Goal: Communication & Community: Share content

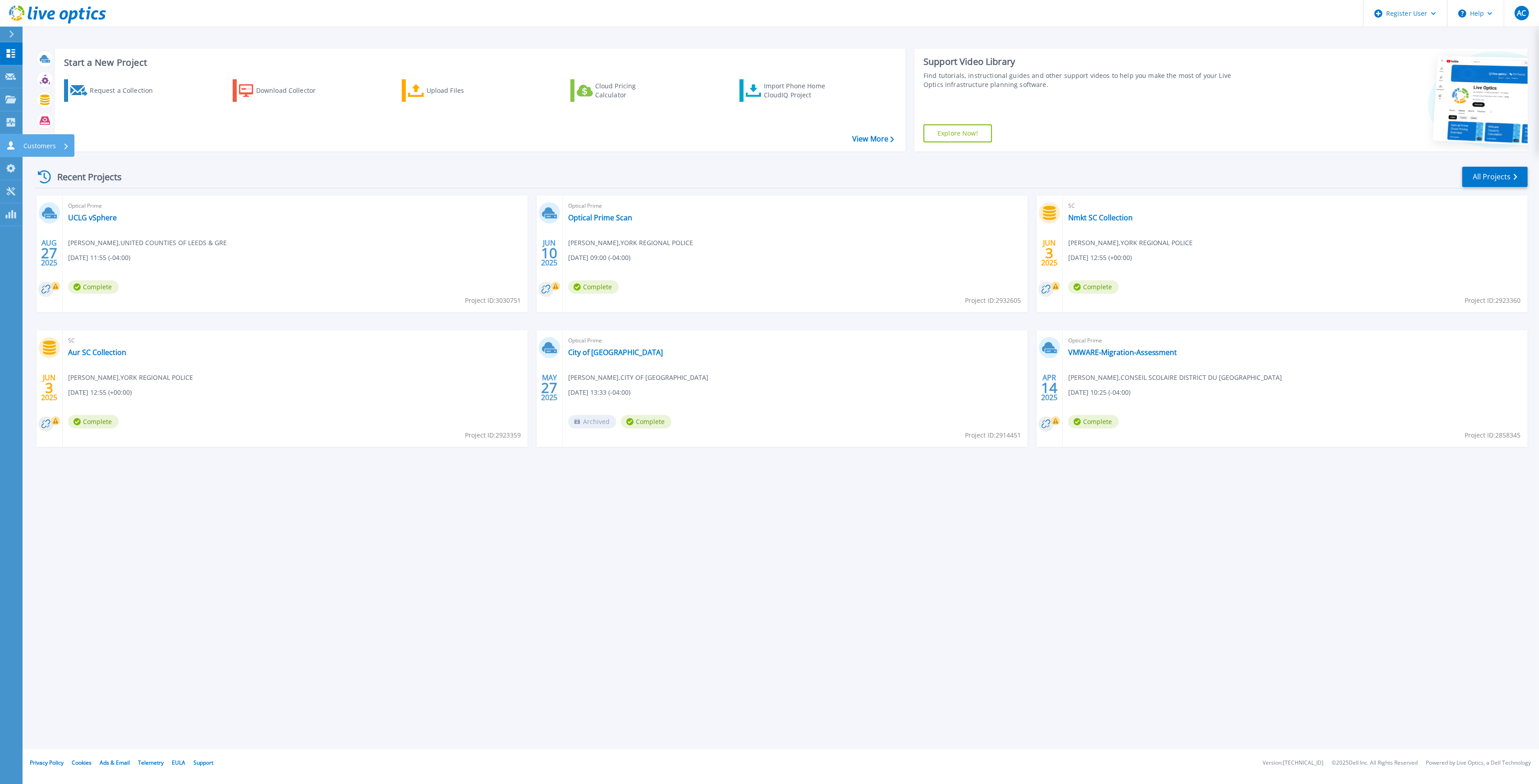
click at [5, 144] on icon at bounding box center [11, 145] width 11 height 8
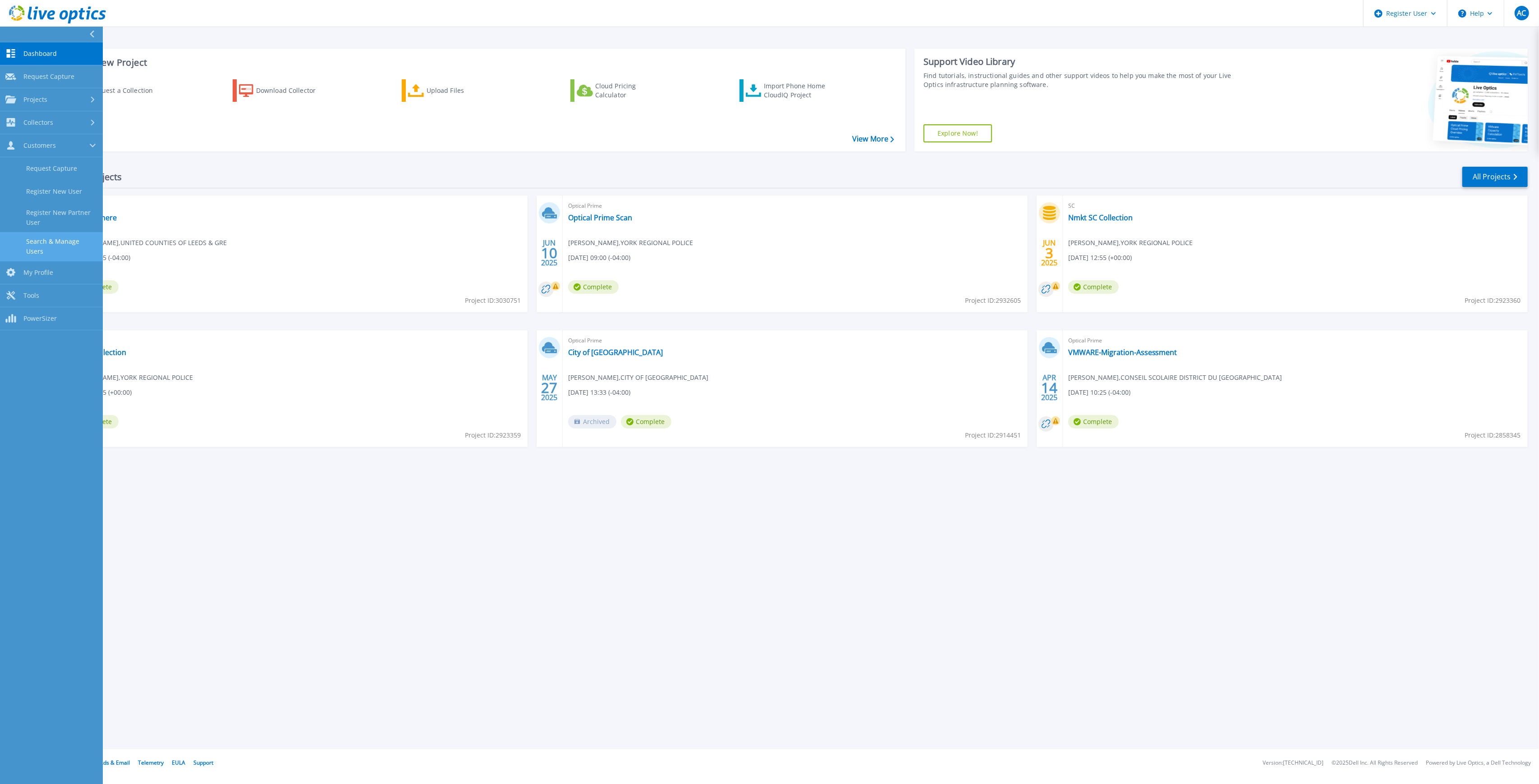
click at [51, 235] on link "Search & Manage Users" at bounding box center [52, 247] width 103 height 29
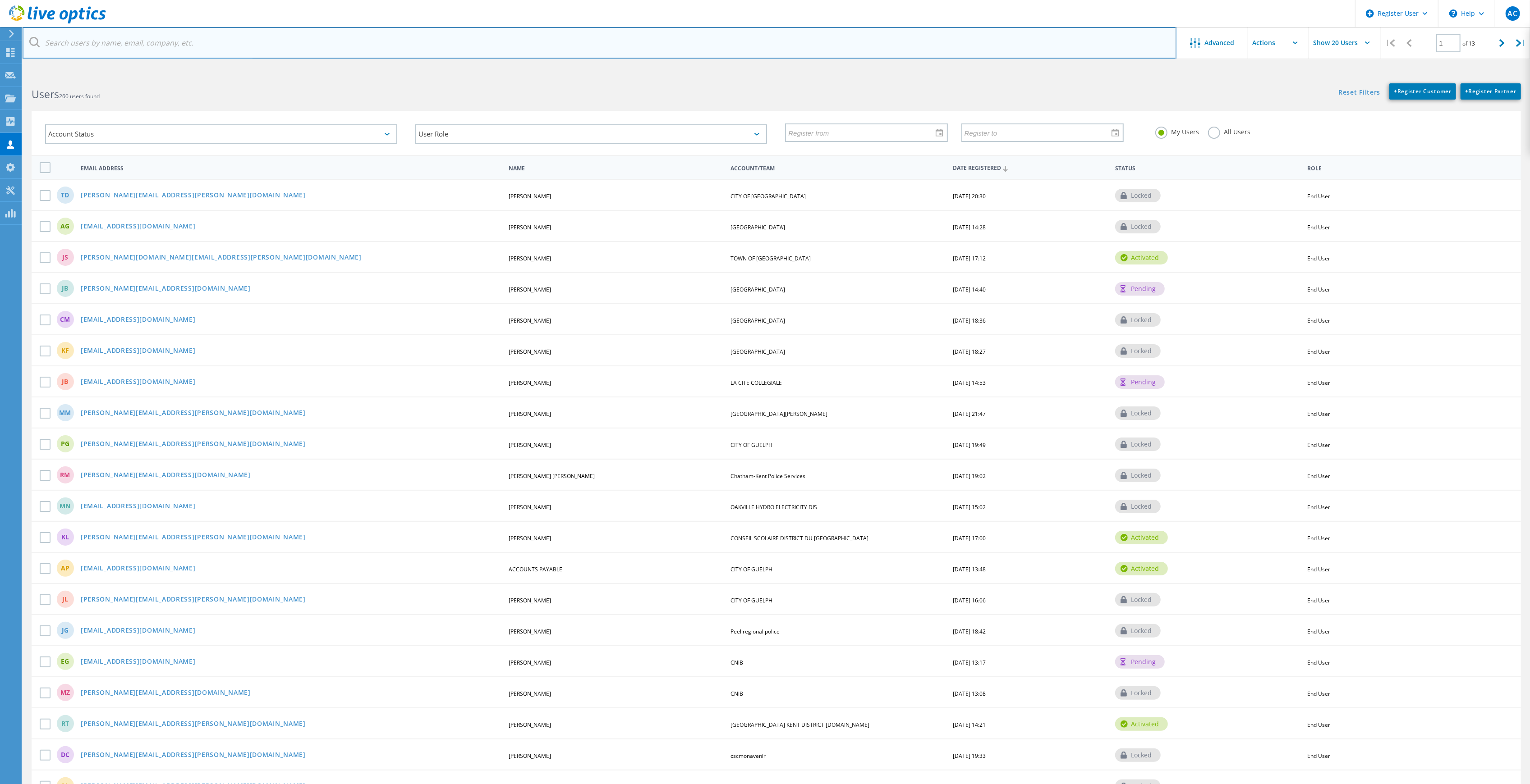
click at [138, 40] on input "text" at bounding box center [599, 43] width 1154 height 32
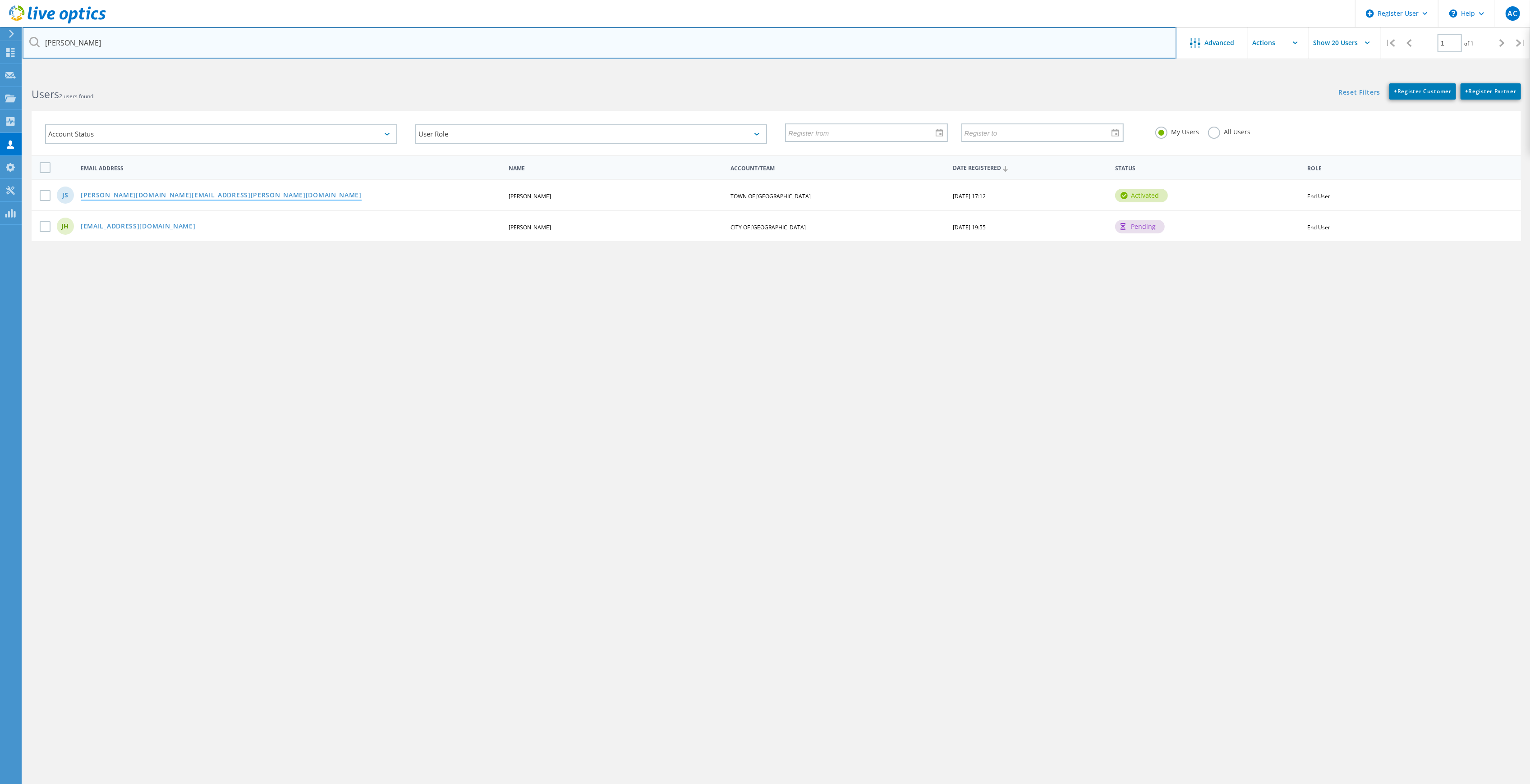
type input "jamie"
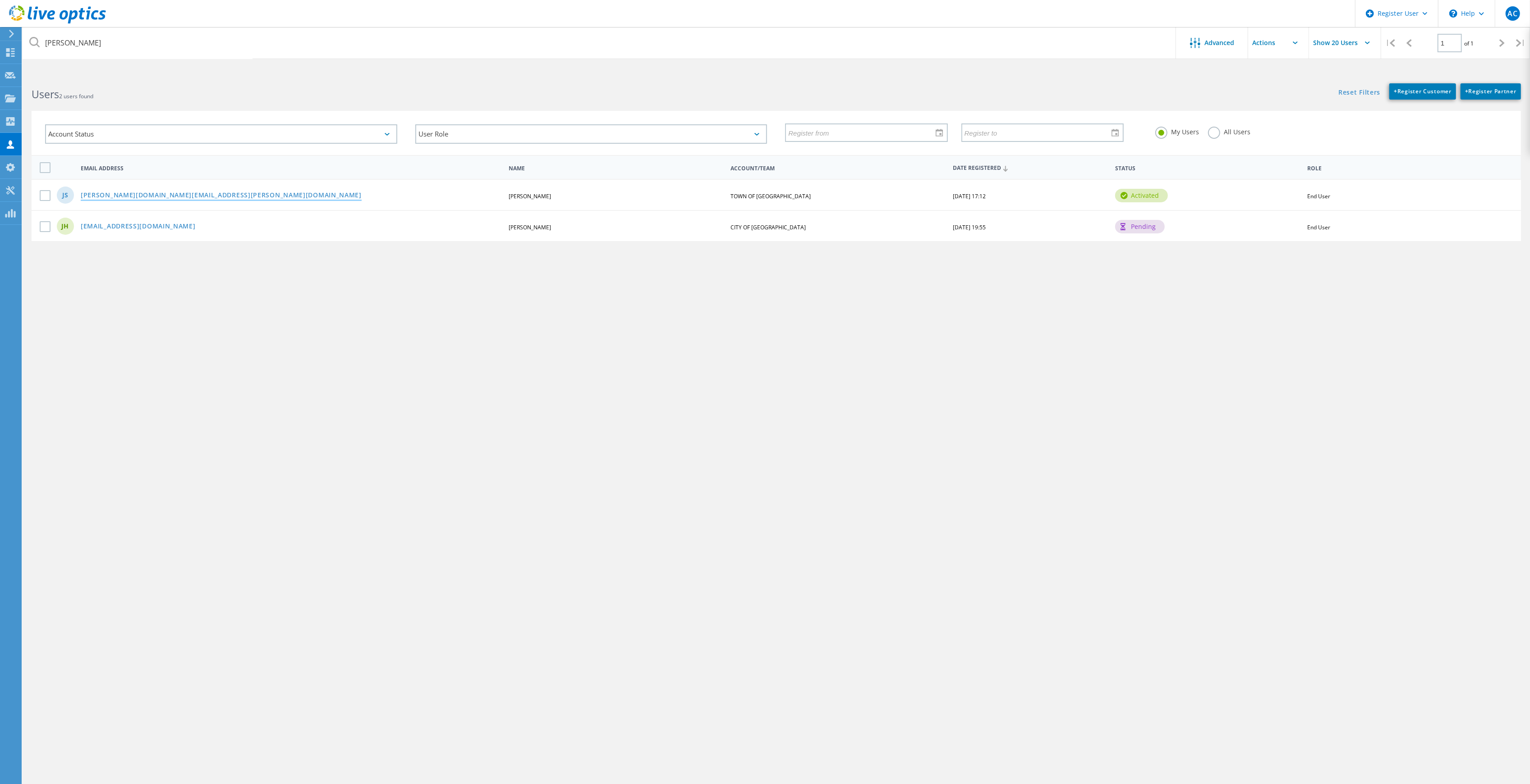
click at [152, 192] on link "[PERSON_NAME][DOMAIN_NAME][EMAIL_ADDRESS][PERSON_NAME][DOMAIN_NAME]" at bounding box center [221, 195] width 280 height 7
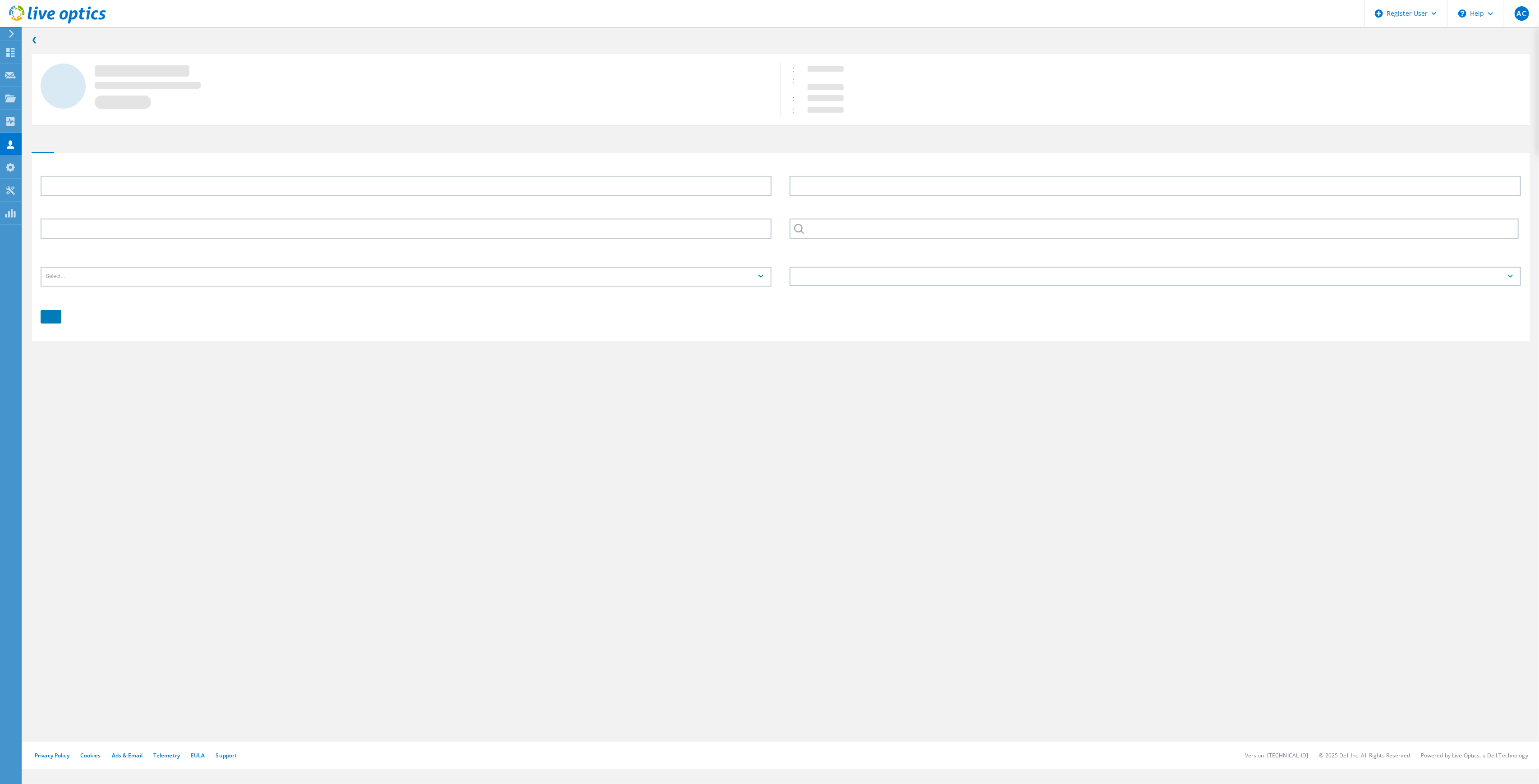
type input "Jamie"
type input "Staples"
type input "TOWN OF [GEOGRAPHIC_DATA]"
type input "English"
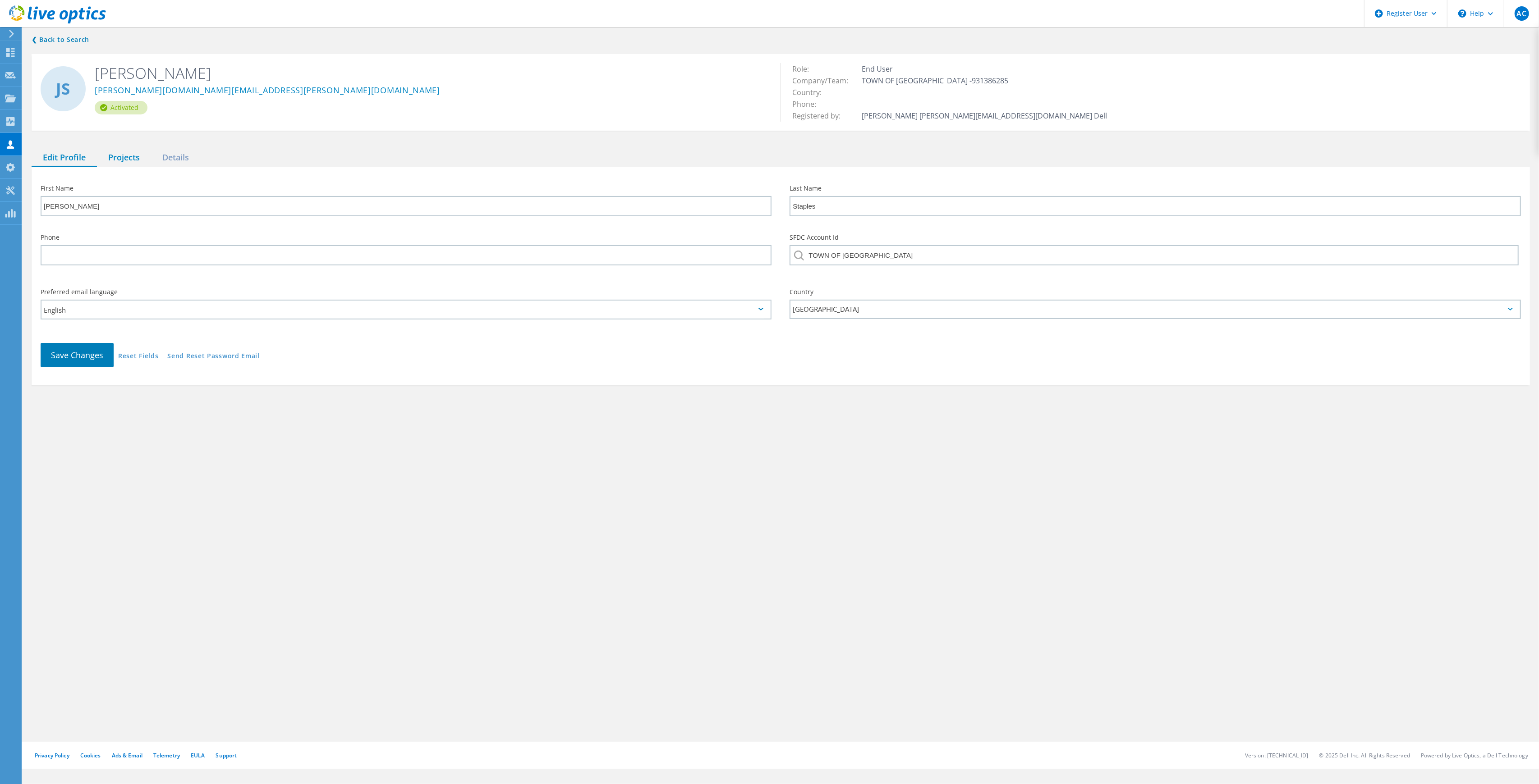
click at [130, 160] on div "Projects" at bounding box center [124, 157] width 54 height 18
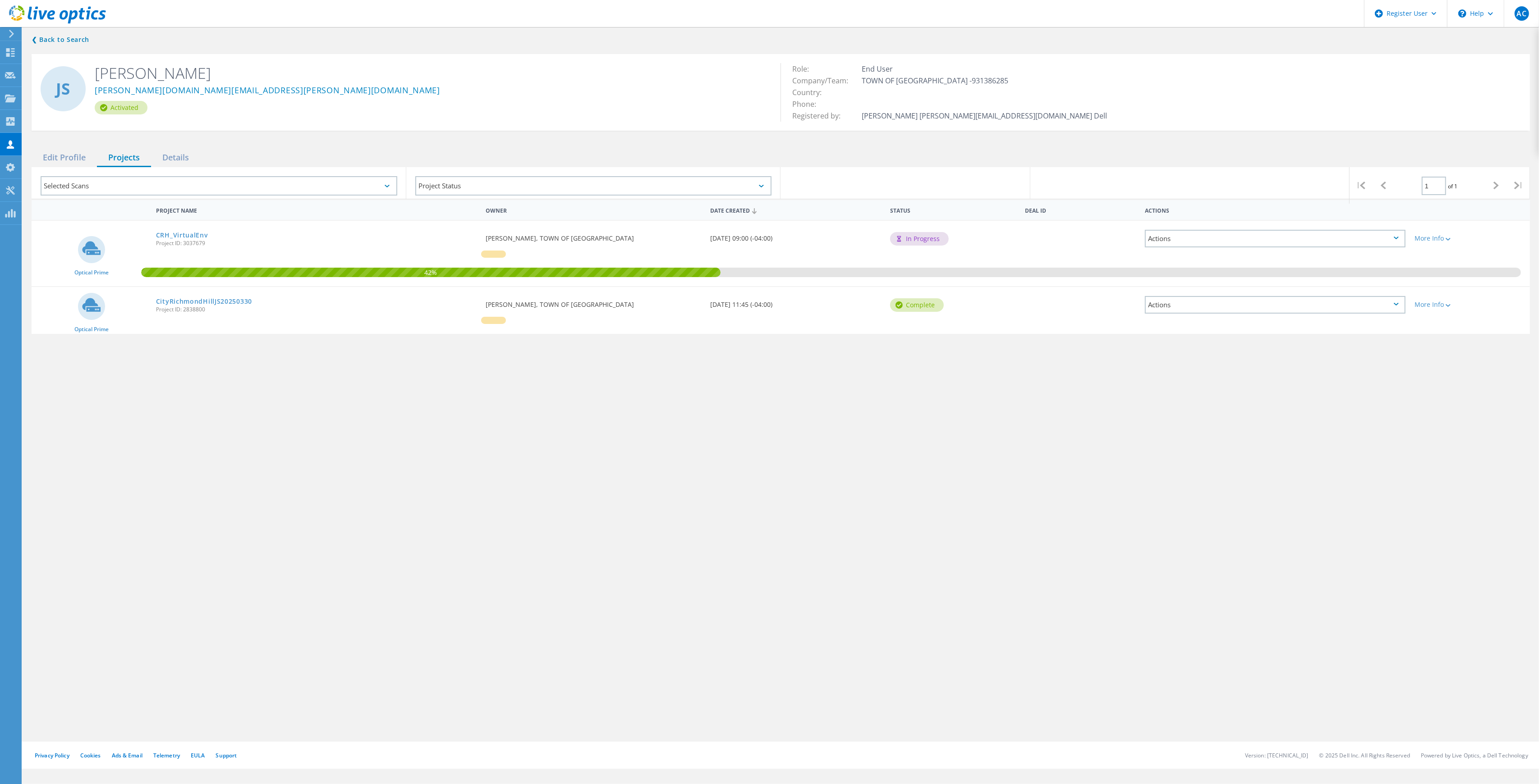
click at [523, 240] on div "Requested By Jamie Staples, TOWN OF RICHMOND HILL" at bounding box center [594, 235] width 224 height 30
click at [172, 232] on link "CRH_VirtualEnv" at bounding box center [181, 235] width 52 height 6
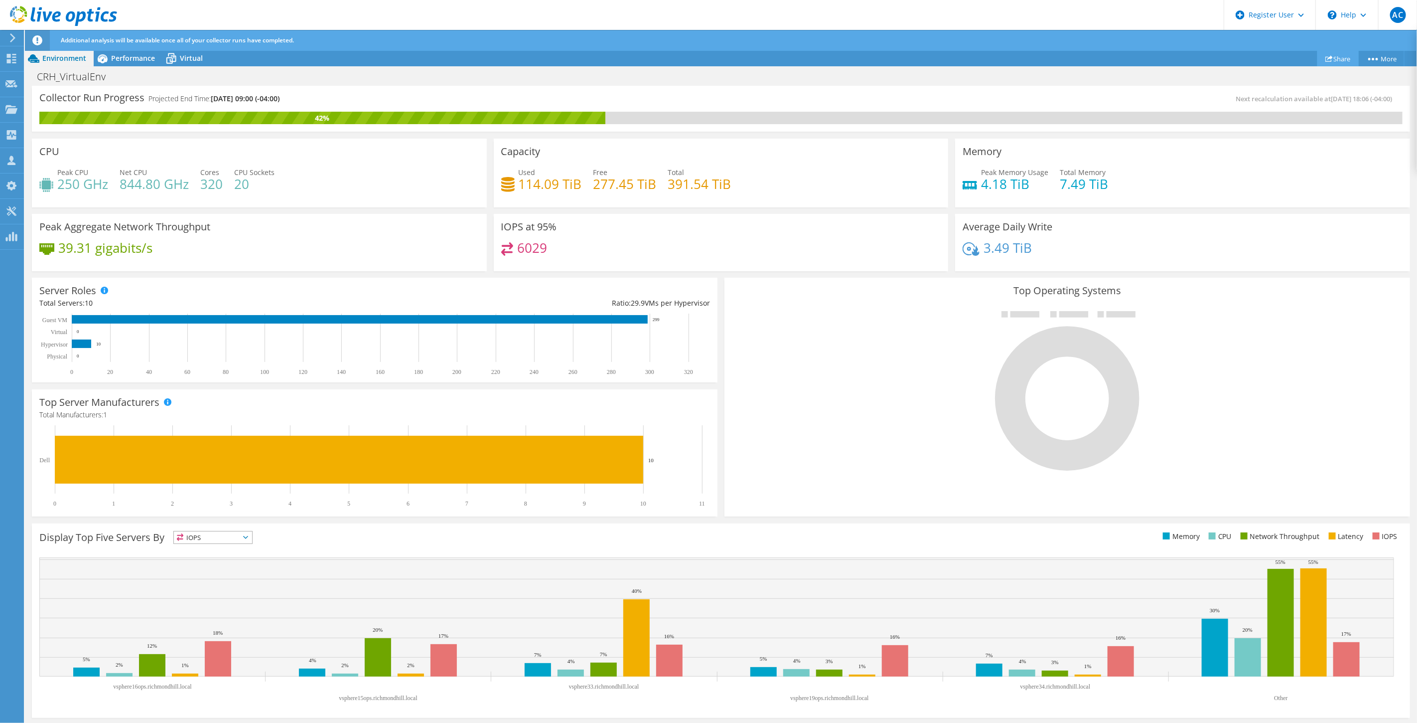
click at [1341, 58] on link "Share" at bounding box center [1338, 58] width 41 height 15
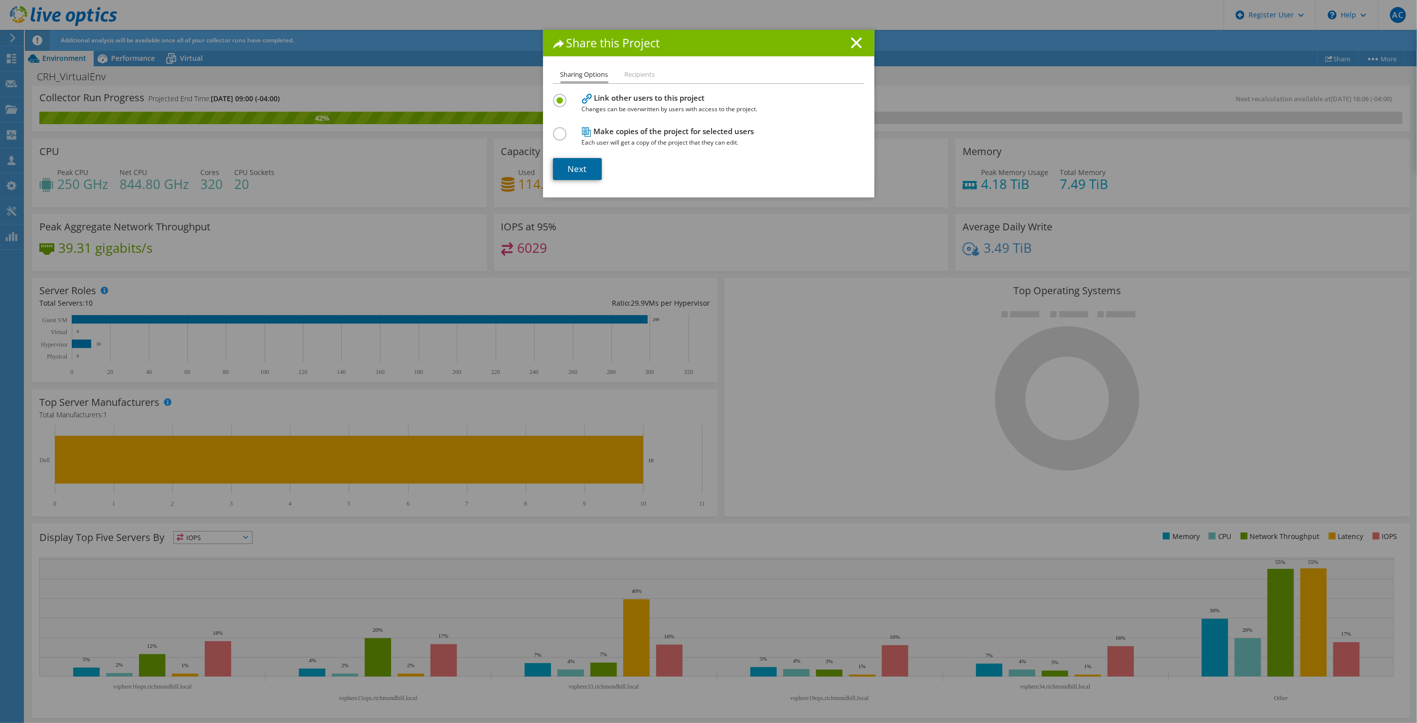
click at [575, 167] on link "Next" at bounding box center [577, 169] width 49 height 22
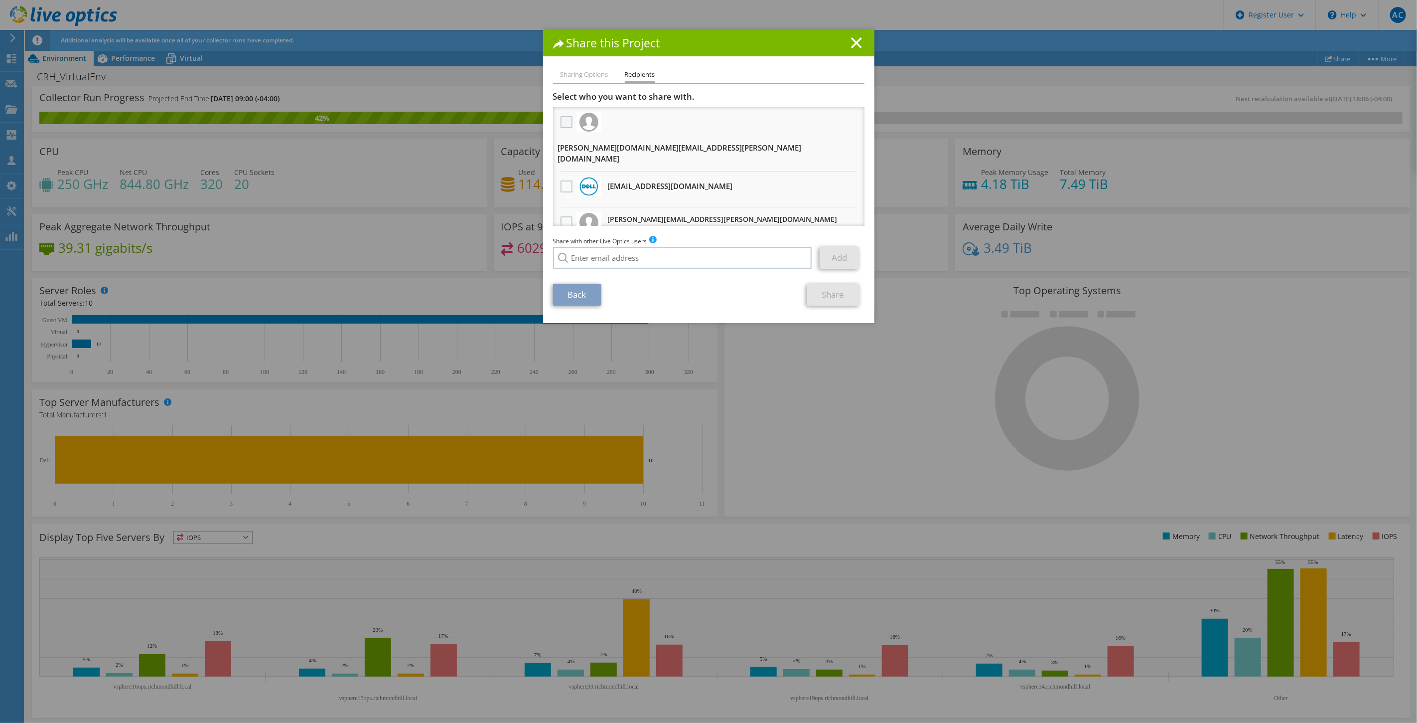
click at [564, 119] on label at bounding box center [568, 122] width 14 height 12
click at [0, 0] on input "checkbox" at bounding box center [0, 0] width 0 height 0
click at [561, 180] on label at bounding box center [568, 186] width 14 height 12
click at [0, 0] on input "checkbox" at bounding box center [0, 0] width 0 height 0
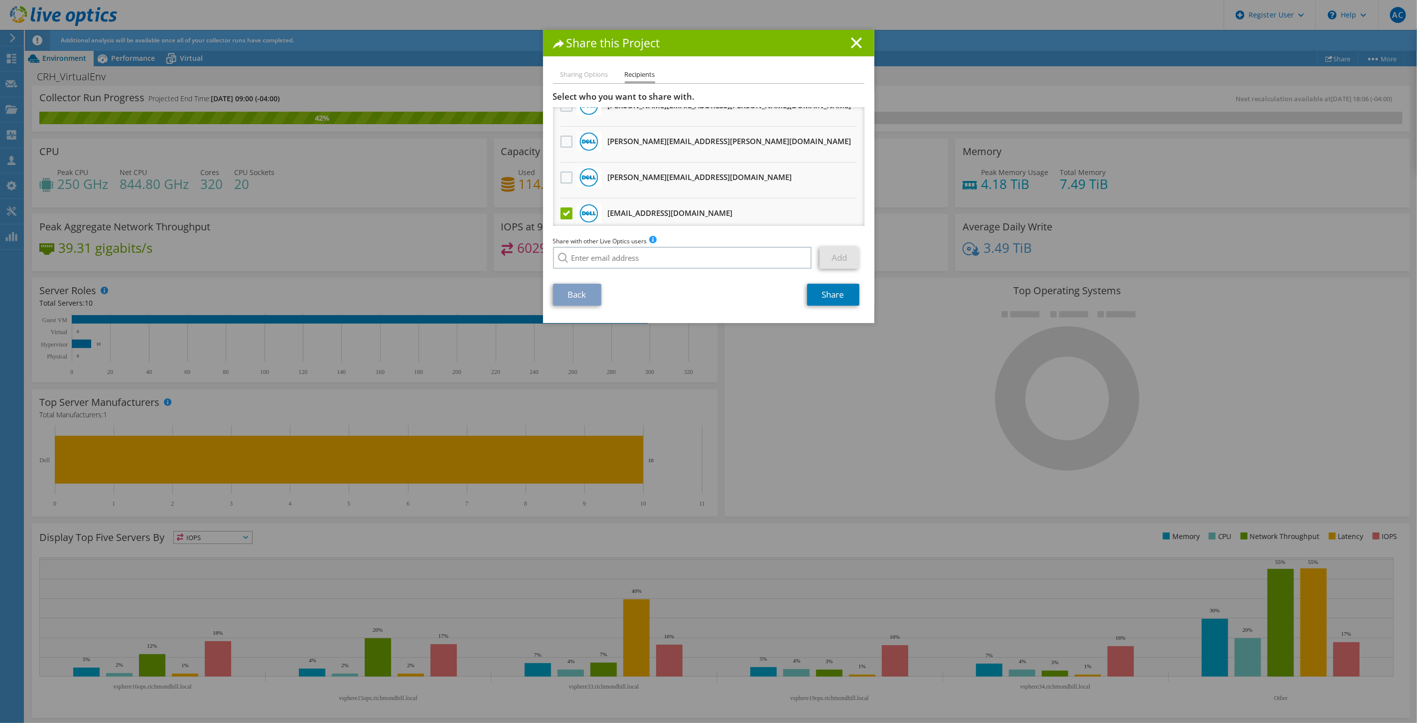
scroll to position [277, 0]
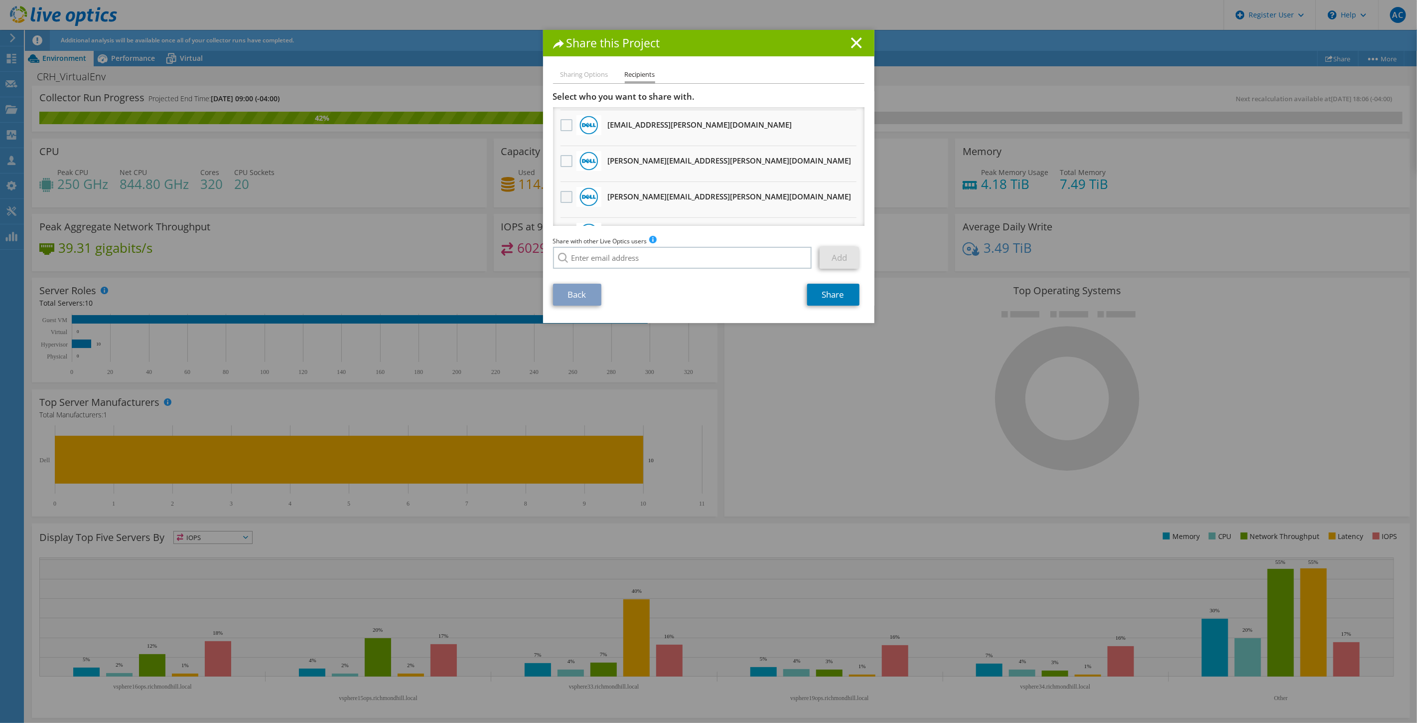
click at [565, 191] on label at bounding box center [568, 197] width 14 height 12
click at [0, 0] on input "checkbox" at bounding box center [0, 0] width 0 height 0
click at [820, 292] on link "Share" at bounding box center [833, 295] width 52 height 22
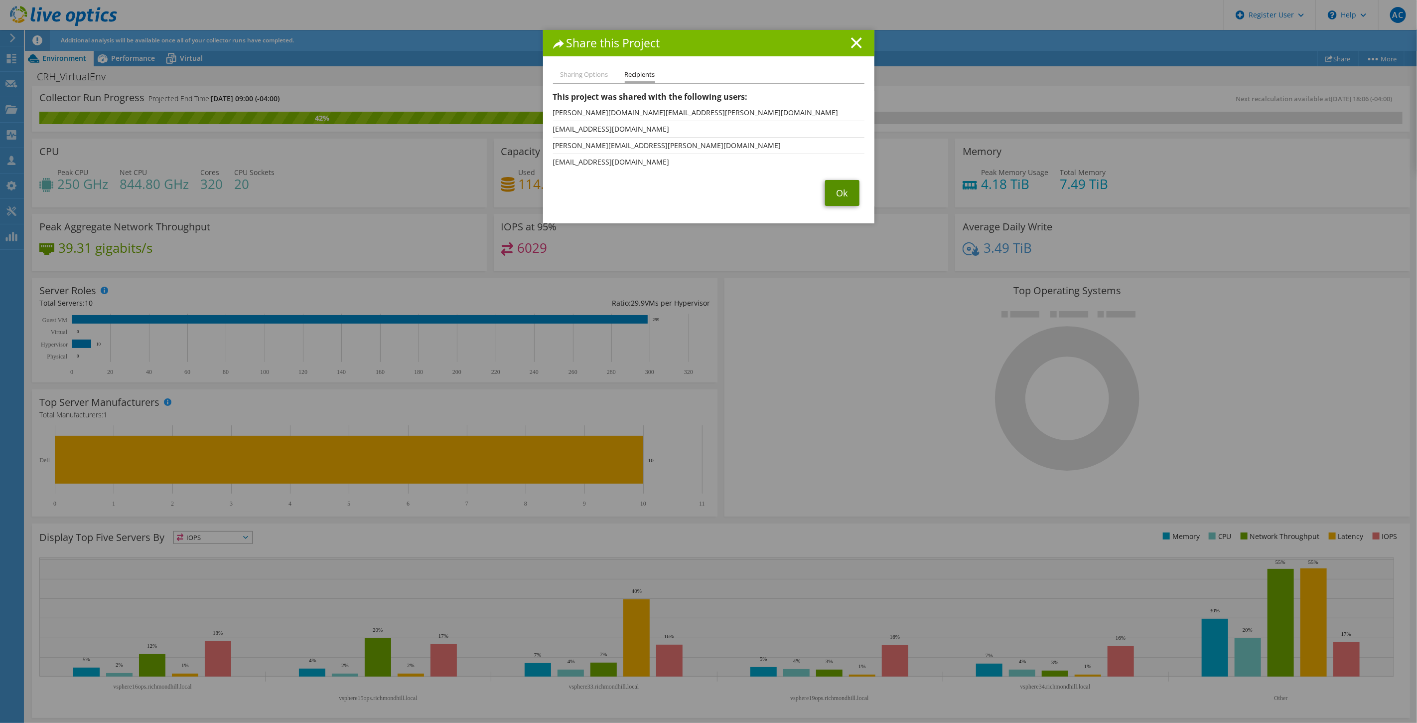
click at [836, 191] on link "Ok" at bounding box center [842, 193] width 34 height 26
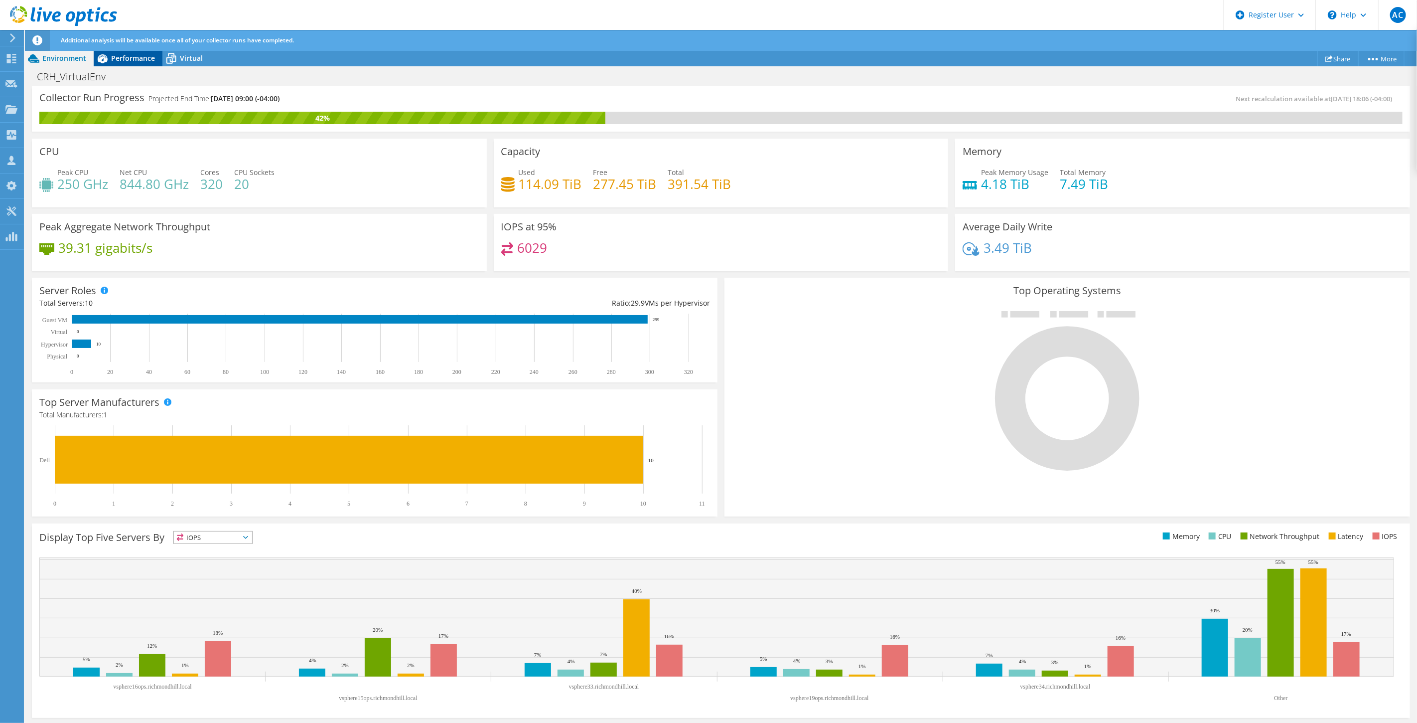
click at [135, 58] on span "Performance" at bounding box center [133, 57] width 44 height 9
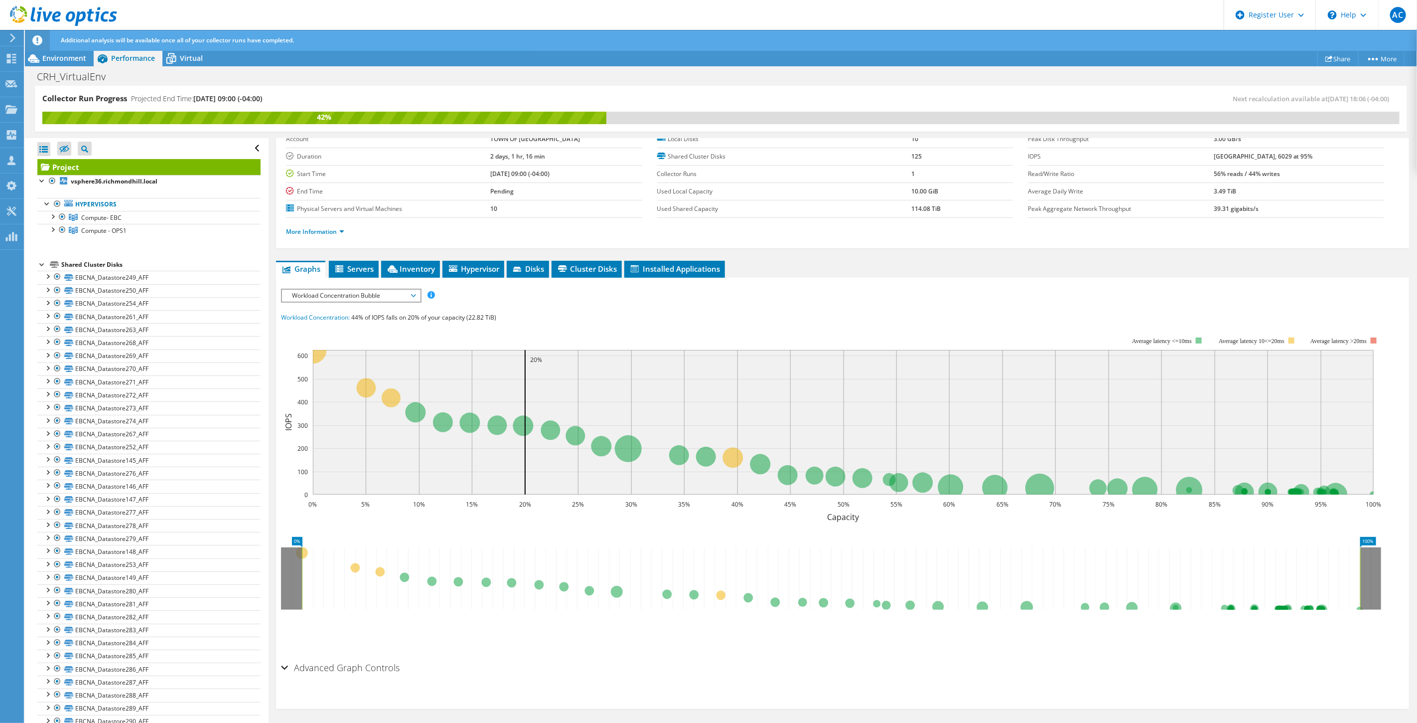
scroll to position [0, 0]
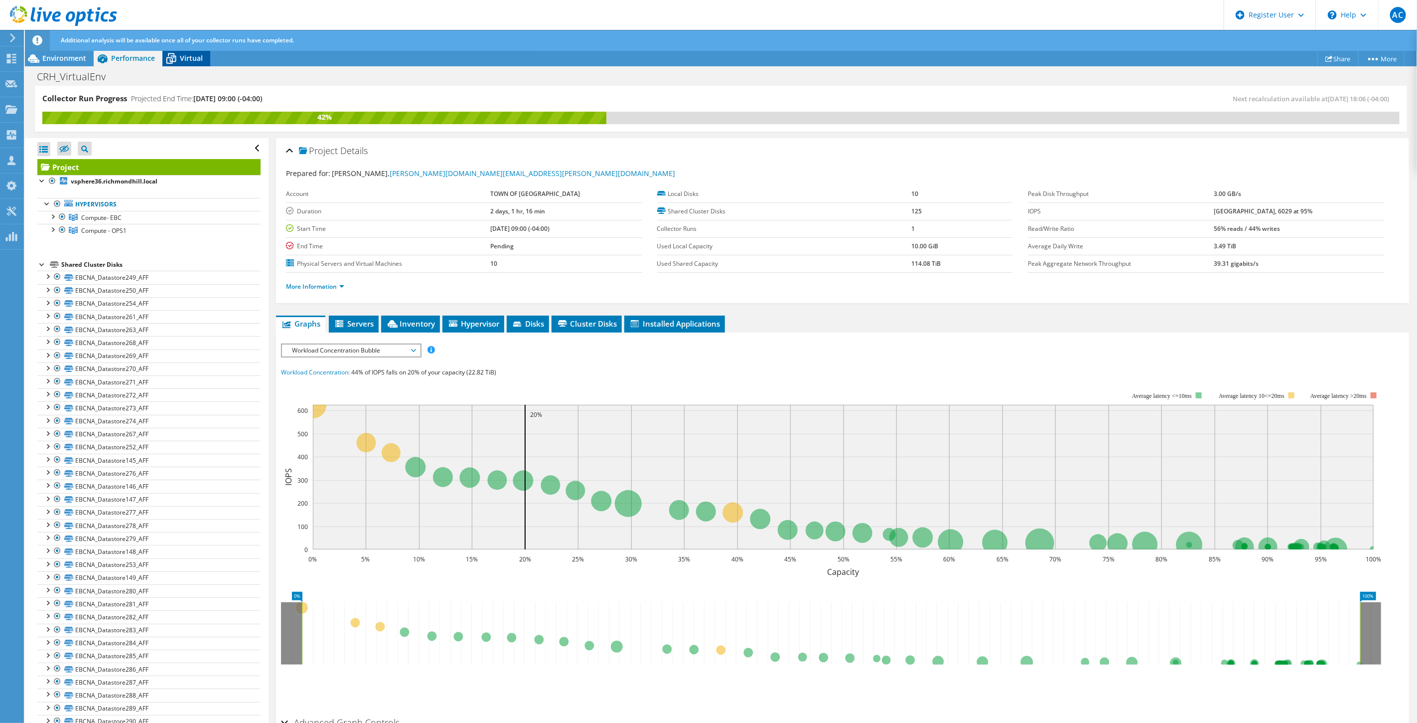
click at [177, 58] on icon at bounding box center [170, 58] width 17 height 17
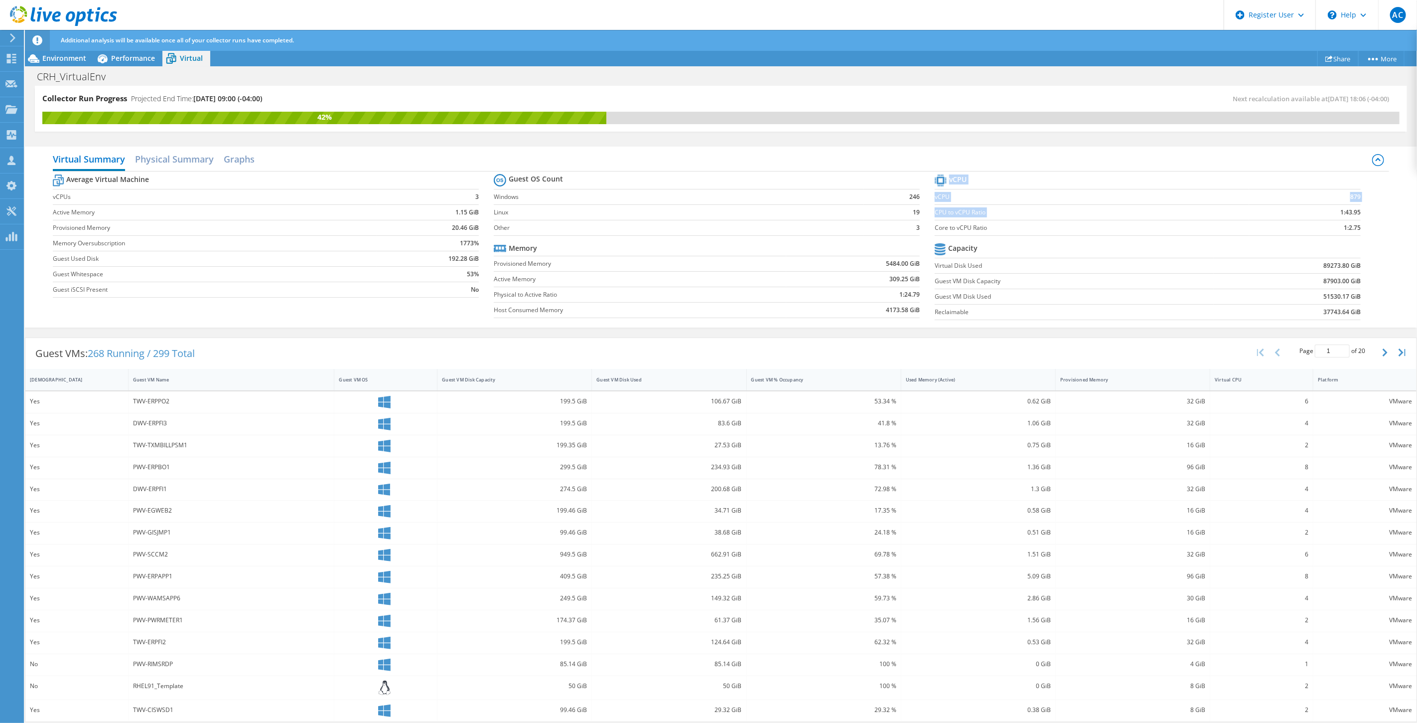
drag, startPoint x: 1356, startPoint y: 210, endPoint x: 1326, endPoint y: 212, distance: 30.0
click at [1326, 212] on section "vCPU vCPU 879 CPU to vCPU Ratio 1:43.95 Core to vCPU Ratio 1:2.75 Capacity Virt…" at bounding box center [1155, 248] width 441 height 153
click at [1382, 212] on div "Virtual Summary Physical Summary Graphs Average Virtual Machine vCPUs 3 Active …" at bounding box center [721, 236] width 1392 height 181
drag, startPoint x: 1361, startPoint y: 212, endPoint x: 1306, endPoint y: 211, distance: 55.8
click at [1306, 211] on section "vCPU vCPU 879 CPU to vCPU Ratio 1:43.95 Core to vCPU Ratio 1:2.75 Capacity Virt…" at bounding box center [1155, 248] width 441 height 153
